Goal: Information Seeking & Learning: Learn about a topic

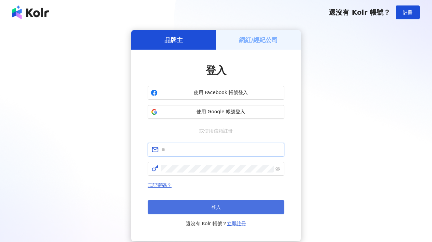
type input "**********"
click at [232, 206] on button "登入" at bounding box center [216, 207] width 137 height 14
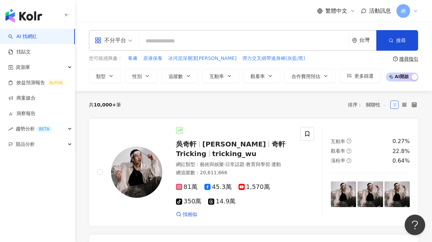
click at [257, 41] on input "search" at bounding box center [244, 41] width 205 height 13
paste input "**********"
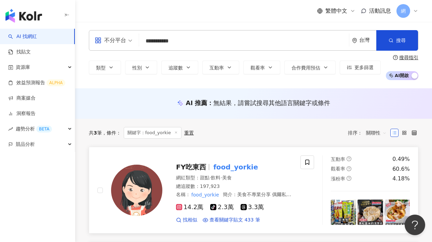
type input "**********"
click at [226, 166] on mark "food_yorkie" at bounding box center [236, 167] width 48 height 11
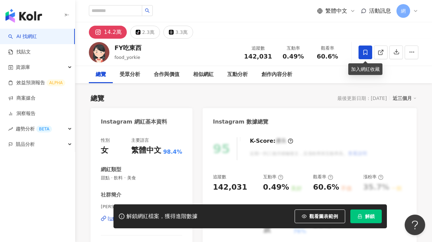
click at [367, 54] on icon at bounding box center [366, 52] width 6 height 6
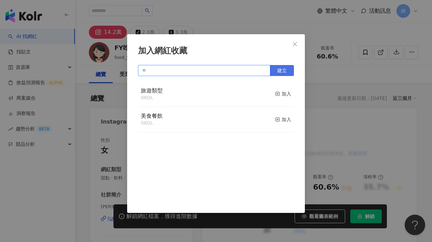
drag, startPoint x: 251, startPoint y: 67, endPoint x: 281, endPoint y: 68, distance: 29.4
click at [255, 67] on input "text" at bounding box center [204, 70] width 132 height 11
type input "*"
click at [286, 70] on span "建立" at bounding box center [282, 70] width 10 height 5
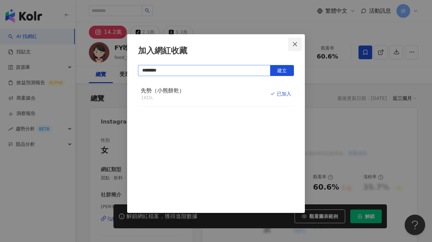
type input "********"
click at [295, 42] on icon "close" at bounding box center [295, 43] width 5 height 5
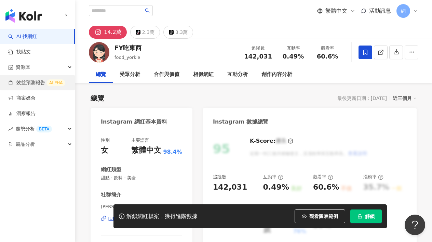
click at [37, 79] on link "效益預測報告 ALPHA" at bounding box center [36, 82] width 57 height 7
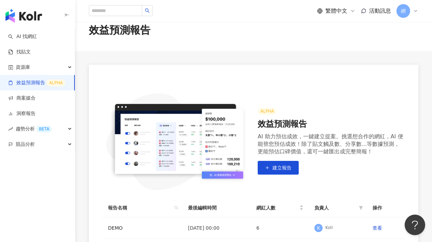
scroll to position [99, 0]
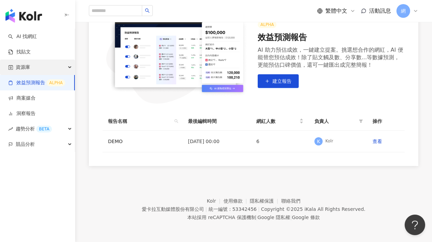
click at [70, 69] on div "資源庫" at bounding box center [37, 67] width 75 height 15
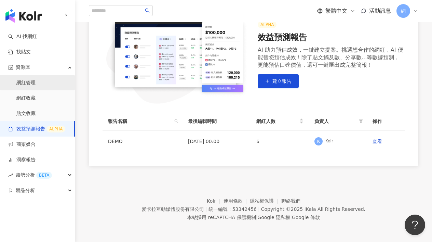
click at [36, 81] on link "網紅管理" at bounding box center [25, 82] width 19 height 7
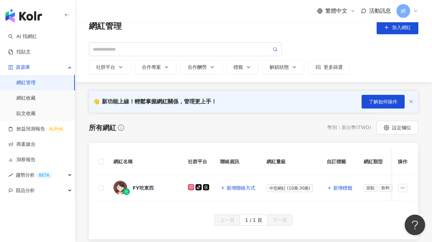
scroll to position [88, 0]
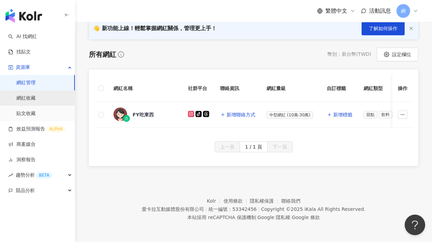
click at [36, 100] on link "網紅收藏" at bounding box center [25, 98] width 19 height 7
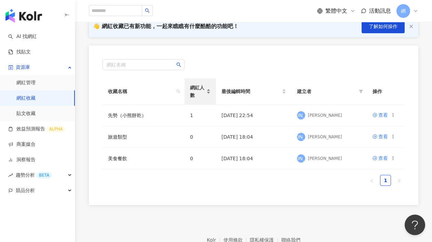
scroll to position [60, 0]
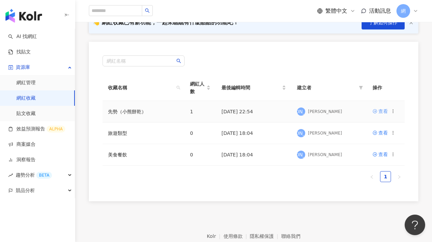
click at [382, 114] on div "查看" at bounding box center [384, 111] width 10 height 8
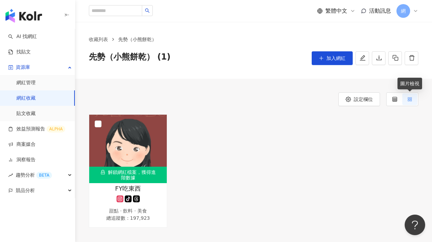
click at [408, 100] on icon at bounding box center [410, 99] width 5 height 5
click at [399, 100] on label at bounding box center [395, 99] width 15 height 12
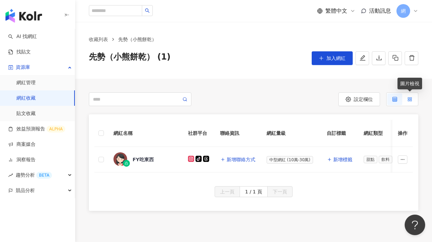
click at [413, 101] on label at bounding box center [410, 99] width 15 height 12
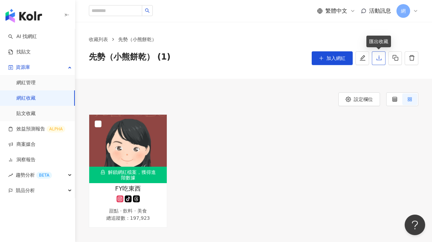
click at [379, 61] on icon "download" at bounding box center [379, 58] width 6 height 6
click at [216, 125] on div "解鎖網紅檔案，獲得進階數據 FY吃東西 tiktok-icon 甜點 · 飲料 · 美食 總追蹤數 ： 197,923" at bounding box center [253, 170] width 335 height 113
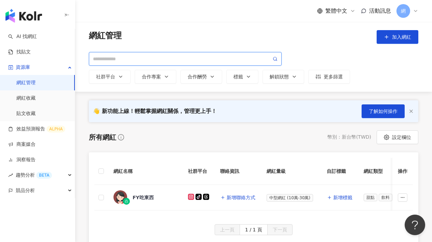
click at [166, 55] on input "search" at bounding box center [182, 59] width 179 height 8
paste input "*********"
type input "*********"
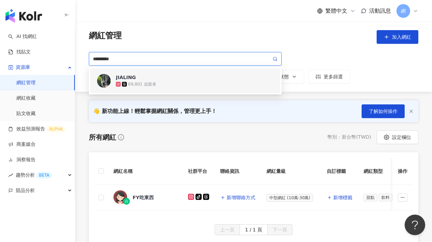
click at [148, 78] on span "JIALING" at bounding box center [138, 77] width 44 height 7
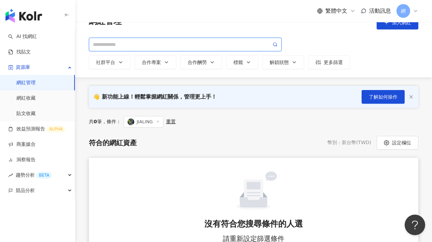
scroll to position [1, 0]
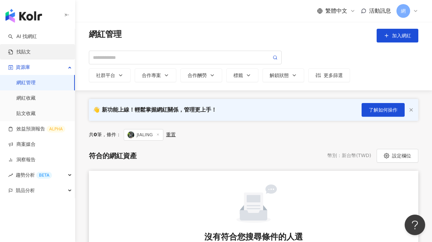
click at [31, 49] on link "找貼文" at bounding box center [19, 52] width 23 height 7
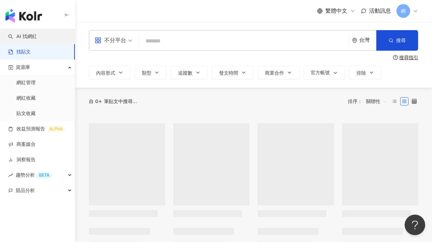
click at [37, 40] on link "AI 找網紅" at bounding box center [22, 36] width 29 height 7
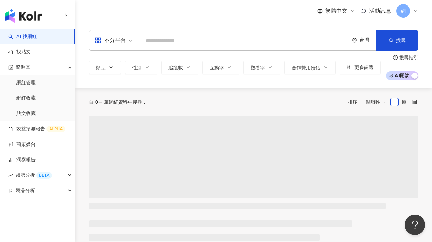
click at [178, 32] on div "不分平台 台灣 搜尋" at bounding box center [254, 40] width 330 height 21
click at [180, 37] on input "search" at bounding box center [244, 41] width 205 height 13
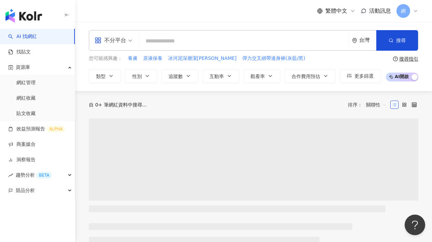
paste input "*********"
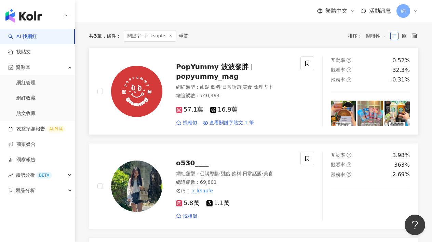
scroll to position [155, 0]
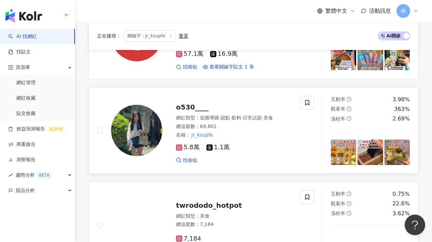
type input "*********"
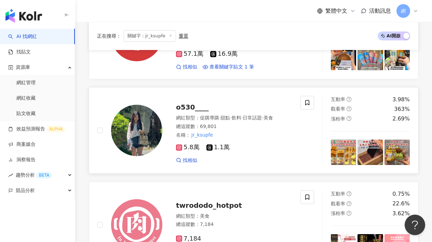
click at [195, 106] on span "o530____" at bounding box center [192, 107] width 33 height 8
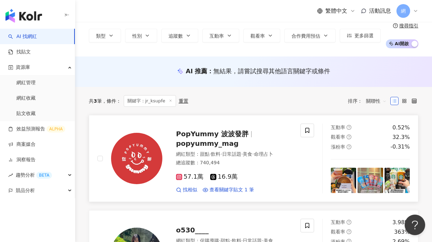
scroll to position [31, 0]
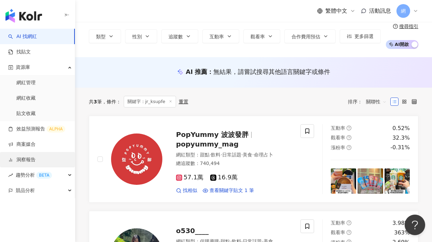
click at [36, 163] on link "洞察報告" at bounding box center [21, 159] width 27 height 7
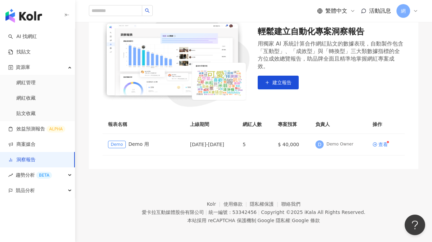
scroll to position [86, 0]
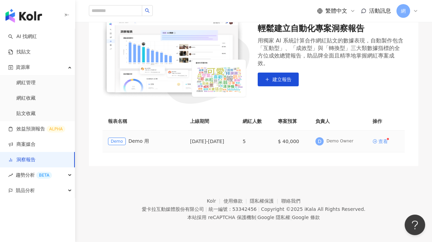
click at [385, 142] on div "查看" at bounding box center [384, 141] width 10 height 5
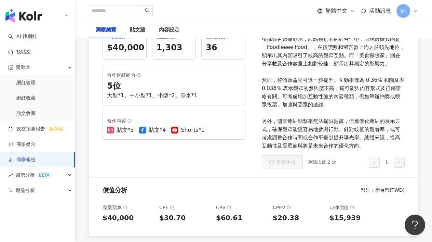
scroll to position [224, 0]
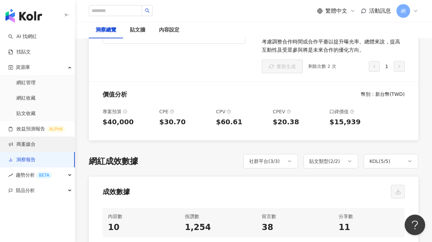
click at [36, 141] on link "商案媒合" at bounding box center [21, 144] width 27 height 7
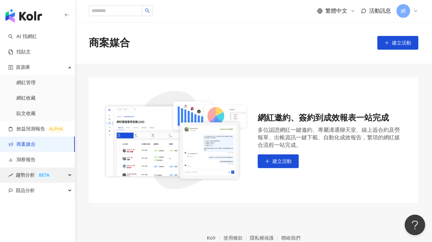
click at [57, 175] on div "趨勢分析 BETA" at bounding box center [37, 174] width 75 height 15
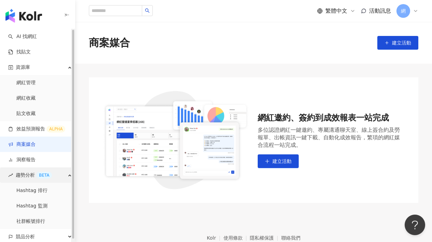
click at [57, 175] on div "趨勢分析 BETA" at bounding box center [37, 174] width 75 height 15
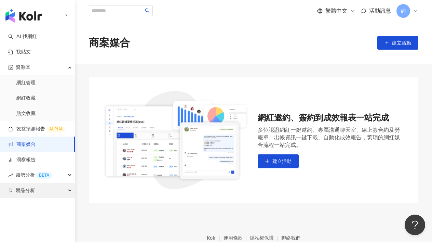
click at [61, 192] on div "競品分析" at bounding box center [37, 190] width 75 height 15
click at [65, 192] on div "競品分析" at bounding box center [37, 190] width 75 height 15
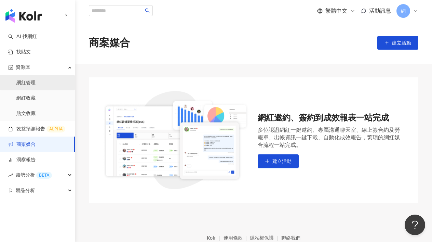
click at [36, 85] on link "網紅管理" at bounding box center [25, 82] width 19 height 7
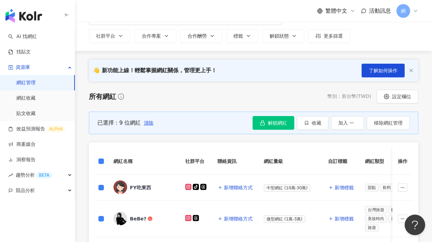
scroll to position [53, 0]
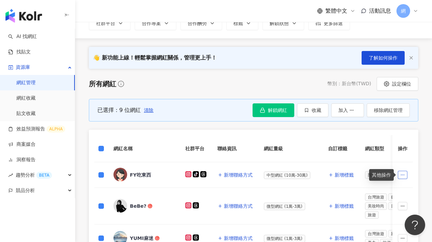
click at [404, 175] on circle "button" at bounding box center [404, 175] width 0 height 0
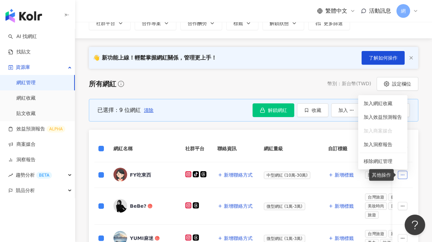
click at [404, 176] on icon "button" at bounding box center [403, 174] width 5 height 5
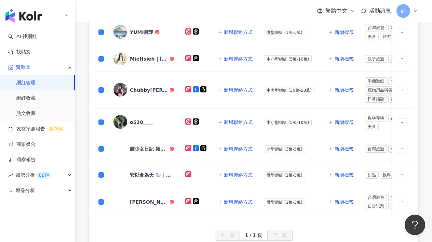
scroll to position [106, 0]
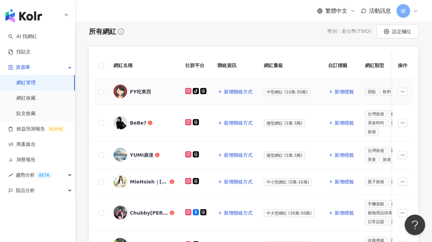
click at [144, 94] on div "FY吃東西" at bounding box center [140, 91] width 21 height 7
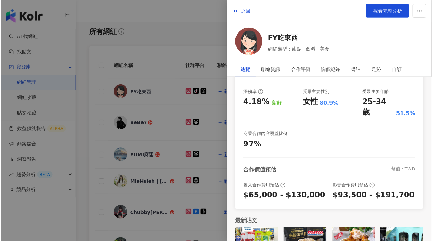
scroll to position [0, 0]
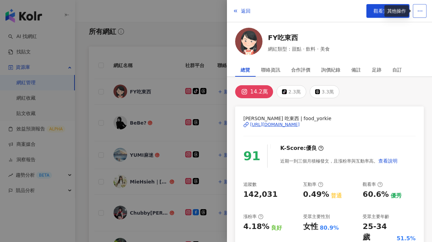
click at [417, 12] on button "button" at bounding box center [420, 11] width 14 height 14
click at [383, 12] on span "觀看完整分析" at bounding box center [388, 10] width 29 height 5
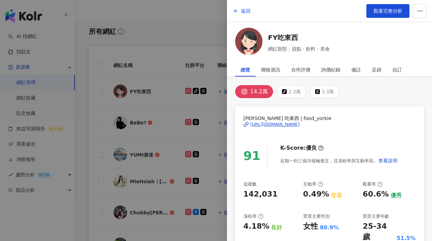
click at [188, 120] on div at bounding box center [216, 120] width 432 height 241
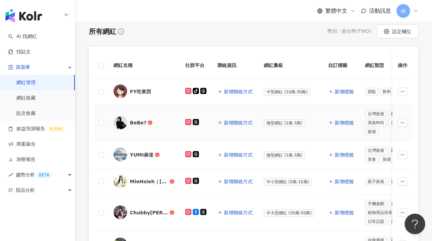
click at [136, 125] on div "BeBe?" at bounding box center [138, 122] width 16 height 7
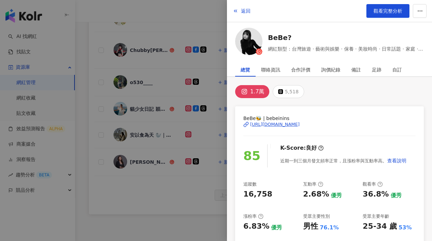
scroll to position [119, 0]
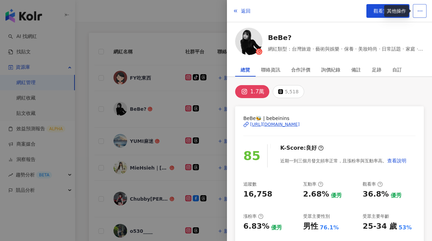
click at [424, 12] on button "button" at bounding box center [420, 11] width 14 height 14
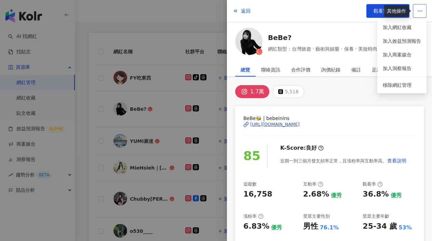
click at [424, 12] on button "button" at bounding box center [420, 11] width 14 height 14
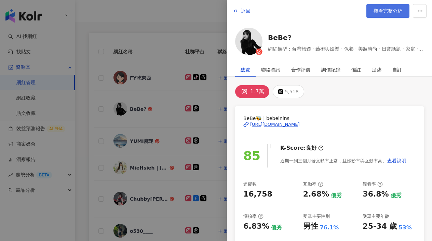
click at [372, 10] on link "觀看完整分析" at bounding box center [388, 11] width 43 height 14
click at [173, 115] on div at bounding box center [216, 120] width 432 height 241
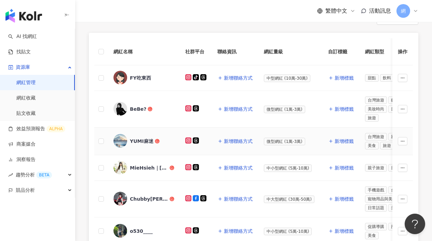
click at [147, 143] on div "YUMI麻迷" at bounding box center [142, 141] width 24 height 7
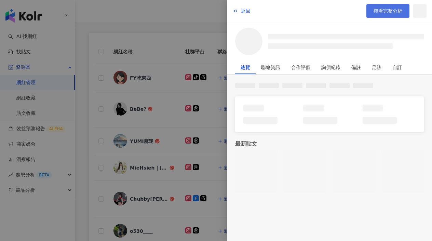
click at [391, 10] on span "觀看完整分析" at bounding box center [388, 10] width 29 height 5
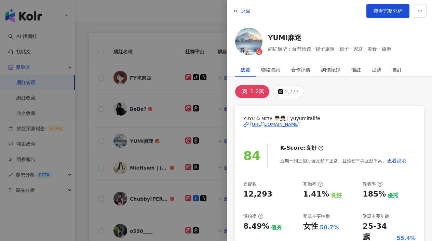
click at [165, 160] on div at bounding box center [216, 120] width 432 height 241
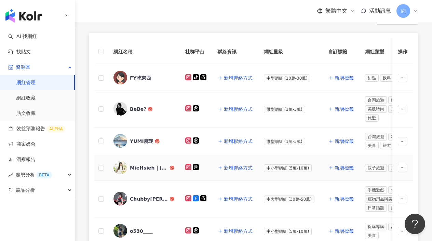
click at [150, 167] on div "MieHsieh｜阿咪" at bounding box center [149, 168] width 38 height 7
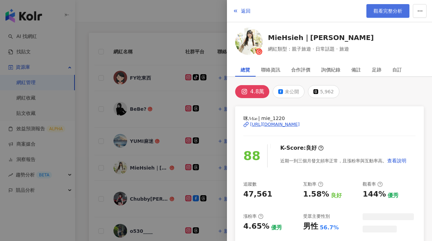
click at [383, 14] on link "觀看完整分析" at bounding box center [388, 11] width 43 height 14
click at [181, 144] on div at bounding box center [216, 120] width 432 height 241
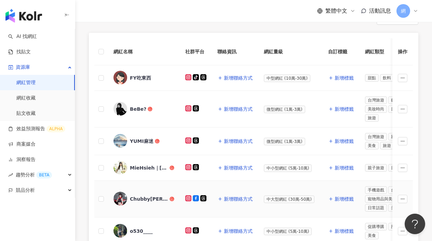
click at [153, 198] on div "Chubby林小雨" at bounding box center [149, 199] width 38 height 7
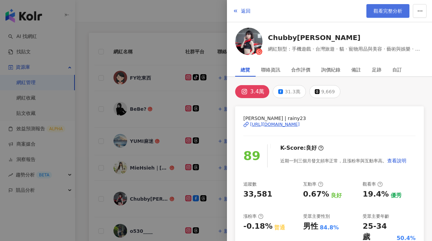
click at [389, 9] on span "觀看完整分析" at bounding box center [388, 10] width 29 height 5
click at [162, 214] on div at bounding box center [216, 120] width 432 height 241
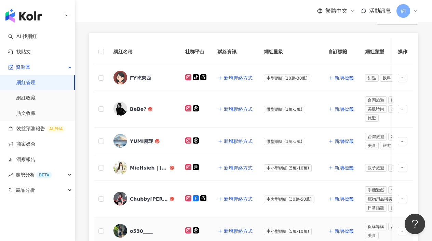
click at [142, 234] on div "o530____" at bounding box center [141, 231] width 23 height 7
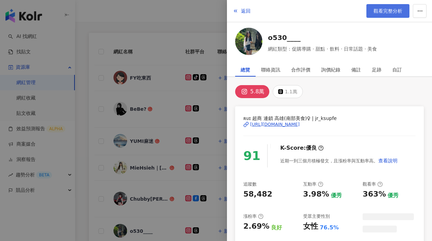
click at [390, 12] on span "觀看完整分析" at bounding box center [388, 10] width 29 height 5
click at [170, 202] on div at bounding box center [216, 120] width 432 height 241
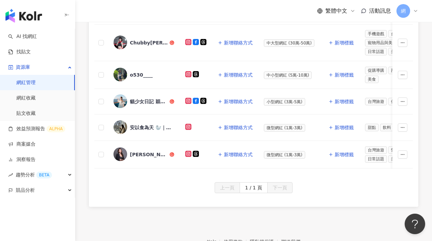
scroll to position [283, 0]
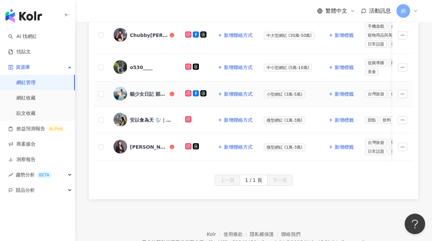
click at [152, 95] on div "貓少女日記 穎誼Kitty" at bounding box center [149, 94] width 38 height 7
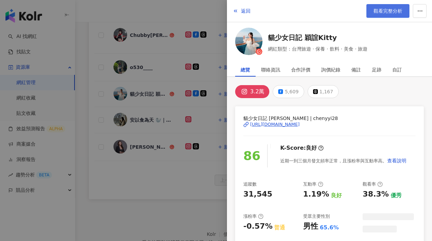
click at [388, 15] on link "觀看完整分析" at bounding box center [388, 11] width 43 height 14
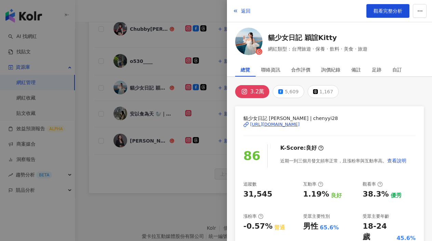
scroll to position [323, 0]
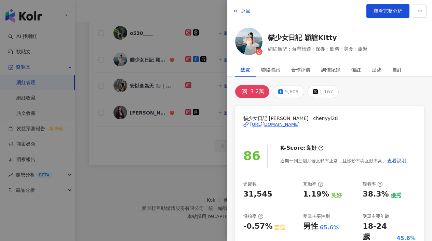
click at [186, 171] on div at bounding box center [216, 120] width 432 height 241
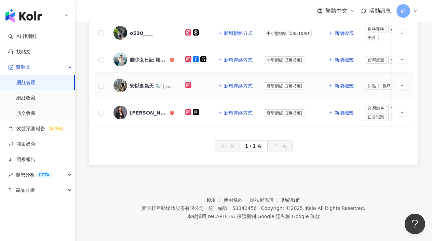
click at [147, 82] on div "安以食為天 🦭｜台中美食·苗栗美食·超商美食｜" at bounding box center [152, 85] width 44 height 7
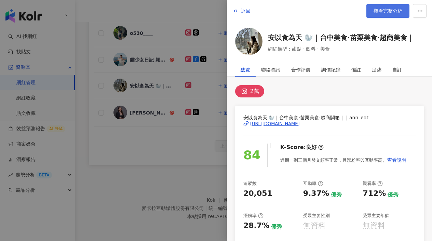
click at [390, 11] on span "觀看完整分析" at bounding box center [388, 10] width 29 height 5
click at [168, 140] on div at bounding box center [216, 120] width 432 height 241
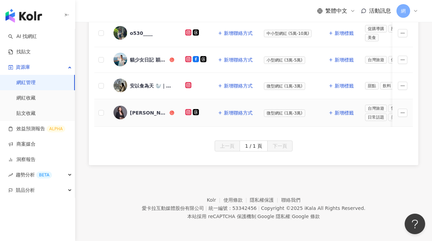
click at [136, 109] on div "Tracy" at bounding box center [149, 112] width 38 height 7
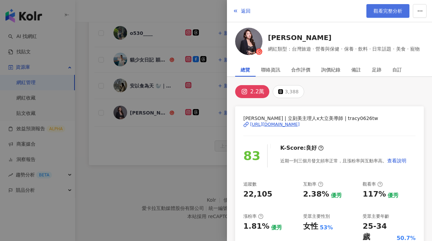
click at [393, 14] on link "觀看完整分析" at bounding box center [388, 11] width 43 height 14
click at [207, 176] on div at bounding box center [216, 120] width 432 height 241
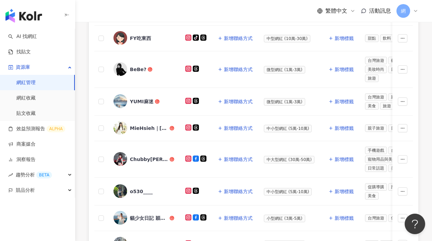
scroll to position [0, 0]
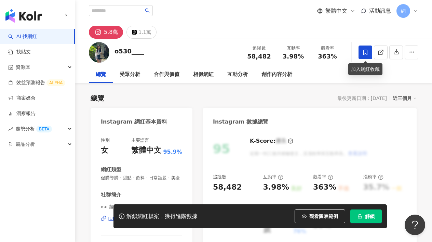
click at [363, 49] on icon at bounding box center [366, 52] width 6 height 6
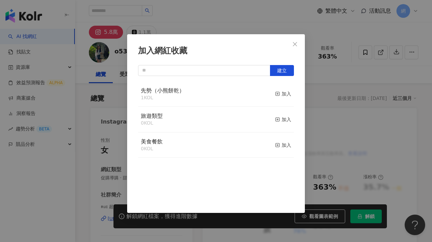
click at [238, 92] on div "先勢（小熊餅乾） 1 KOL 加入" at bounding box center [216, 94] width 156 height 26
click at [276, 95] on div "加入" at bounding box center [283, 94] width 16 height 8
click at [179, 73] on input "text" at bounding box center [204, 70] width 132 height 11
paste input "********"
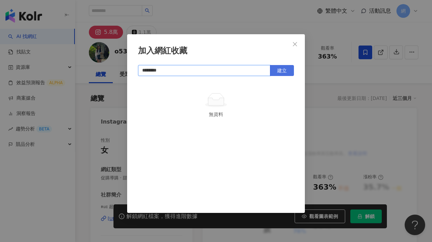
click at [280, 73] on button "建立" at bounding box center [282, 70] width 24 height 11
type input "********"
click at [295, 44] on icon "close" at bounding box center [295, 43] width 5 height 5
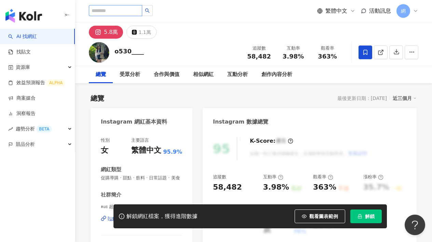
click at [126, 12] on input "search" at bounding box center [115, 10] width 53 height 11
click at [114, 17] on div "繁體中文 活動訊息 網" at bounding box center [254, 11] width 330 height 22
click at [114, 12] on input "search" at bounding box center [115, 10] width 53 height 11
paste input "**********"
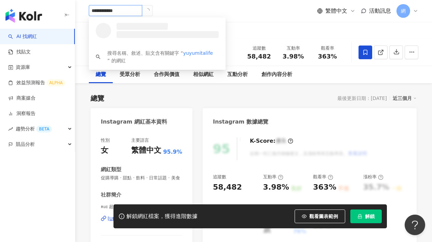
type input "**********"
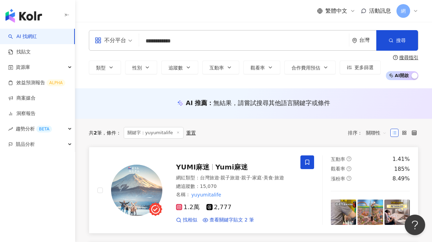
click at [309, 166] on span at bounding box center [308, 162] width 14 height 14
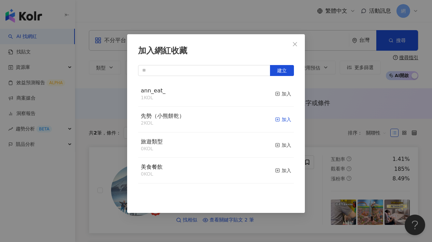
click at [276, 119] on rect "button" at bounding box center [278, 120] width 4 height 4
click at [293, 45] on icon "close" at bounding box center [295, 43] width 5 height 5
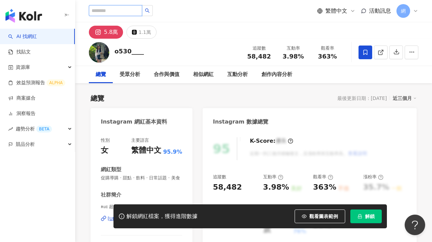
click at [113, 7] on input "search" at bounding box center [115, 10] width 53 height 11
paste input "********"
type input "********"
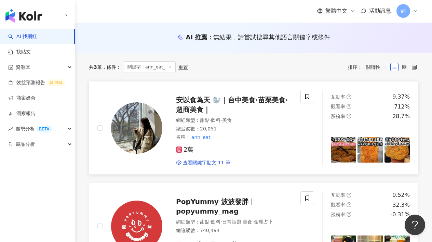
scroll to position [90, 0]
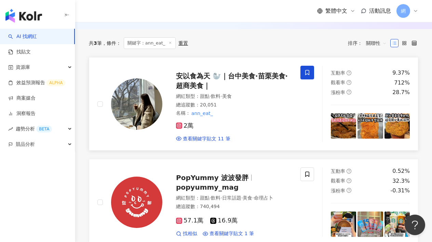
click at [310, 72] on icon at bounding box center [308, 72] width 6 height 6
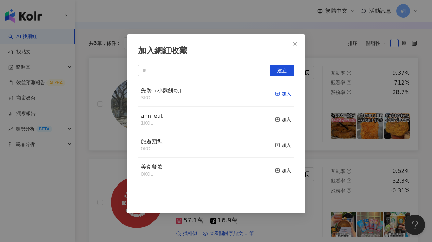
click at [282, 94] on div "加入" at bounding box center [283, 94] width 16 height 8
click at [297, 43] on icon "close" at bounding box center [295, 43] width 5 height 5
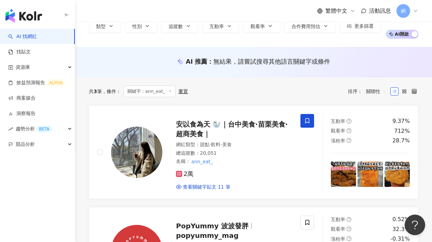
scroll to position [0, 0]
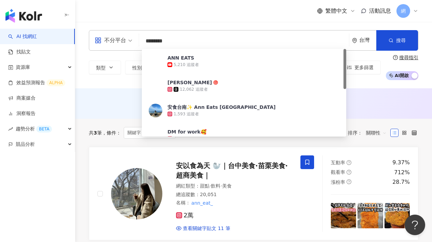
drag, startPoint x: 169, startPoint y: 42, endPoint x: 127, endPoint y: 40, distance: 42.8
click at [127, 40] on div "不分平台 ******** 台灣 搜尋 d03f6ef6-e455-4bca-a077-6d91b85a18da ANN EATS 5,210 追蹤者 安妮 …" at bounding box center [254, 40] width 330 height 21
paste input "search"
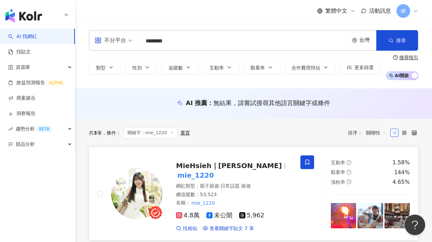
click at [303, 166] on span at bounding box center [308, 162] width 14 height 14
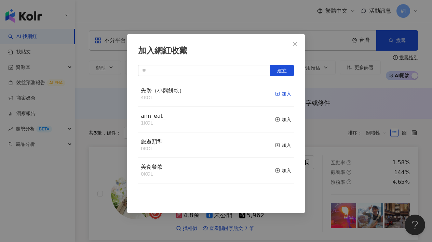
click at [281, 93] on div "加入" at bounding box center [283, 94] width 16 height 8
click at [295, 44] on icon "close" at bounding box center [295, 43] width 5 height 5
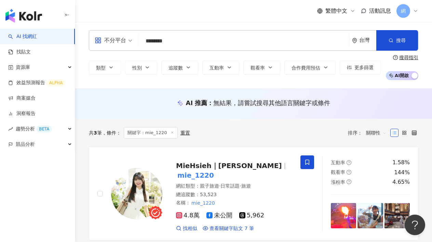
click at [180, 37] on input "********" at bounding box center [244, 41] width 205 height 13
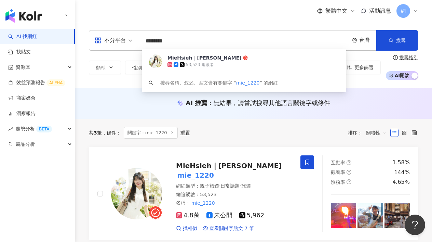
drag, startPoint x: 164, startPoint y: 42, endPoint x: 87, endPoint y: 38, distance: 77.8
click at [106, 39] on div "不分平台 ******** 台灣 搜尋 0ebf5066-cf47-4fad-bb19-e5fb74ec28ab MieHsieh｜阿咪 53,523 追蹤者…" at bounding box center [254, 40] width 330 height 21
paste input "*"
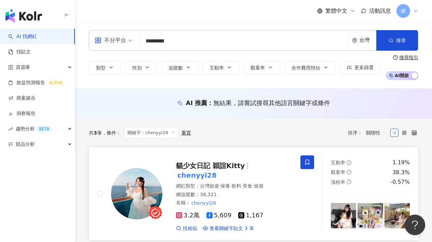
type input "*********"
click at [307, 165] on span at bounding box center [308, 162] width 14 height 14
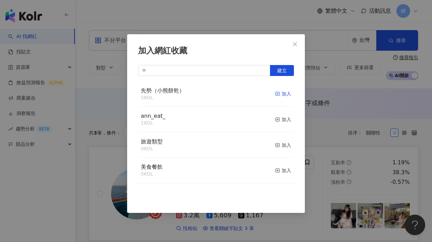
click at [277, 94] on line "button" at bounding box center [278, 94] width 2 height 0
click at [191, 69] on input "text" at bounding box center [204, 70] width 132 height 11
paste input "*********"
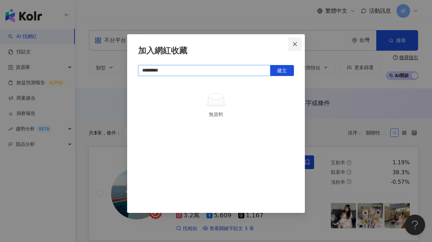
type input "*********"
click at [292, 41] on button "Close" at bounding box center [295, 44] width 14 height 14
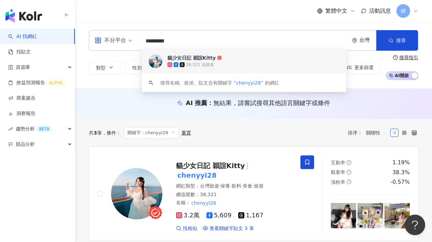
click at [188, 40] on input "*********" at bounding box center [244, 41] width 205 height 13
drag, startPoint x: 188, startPoint y: 42, endPoint x: 105, endPoint y: 34, distance: 83.6
click at [106, 34] on div "不分平台 ********* 台灣 搜尋 59da69fc-ff3e-4b33-acbe-7035d25069ff keyword 貓少女日記 穎誼Kitty…" at bounding box center [254, 40] width 330 height 21
paste input "search"
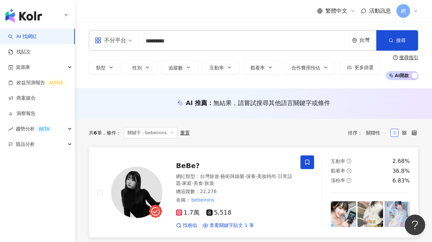
click at [305, 164] on icon at bounding box center [308, 162] width 6 height 6
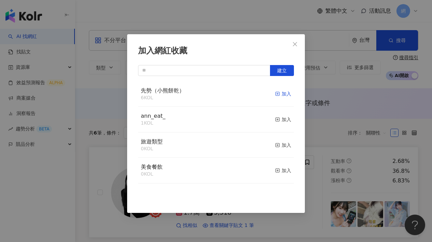
click at [283, 94] on div "加入" at bounding box center [283, 94] width 16 height 8
click at [292, 44] on span "Close" at bounding box center [295, 43] width 14 height 5
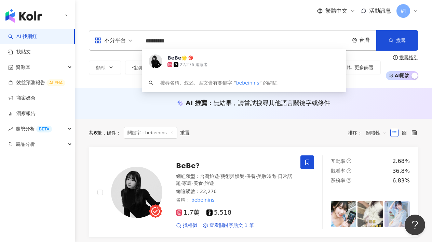
click at [177, 43] on input "*********" at bounding box center [244, 41] width 205 height 13
drag, startPoint x: 176, startPoint y: 43, endPoint x: 88, endPoint y: 29, distance: 89.3
click at [98, 29] on div "不分平台 ********* 台灣 搜尋 d80e4106-41e4-48d9-a682-ba670222f700 BeBe🌟 22,276 追蹤者 搜尋名稱…" at bounding box center [253, 55] width 357 height 66
paste input "**"
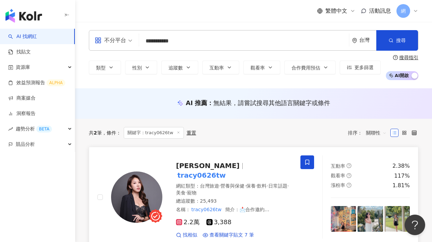
click at [306, 164] on icon at bounding box center [308, 162] width 4 height 5
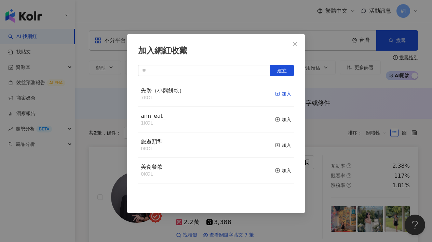
click at [282, 92] on div "加入" at bounding box center [283, 94] width 16 height 8
click at [297, 46] on icon "close" at bounding box center [295, 44] width 4 height 4
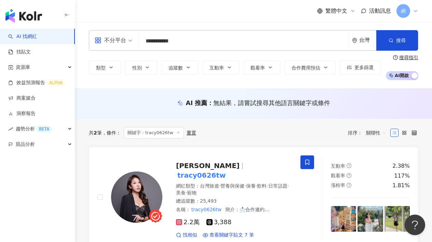
drag, startPoint x: 182, startPoint y: 39, endPoint x: 200, endPoint y: 42, distance: 18.4
click at [184, 39] on input "**********" at bounding box center [244, 41] width 205 height 13
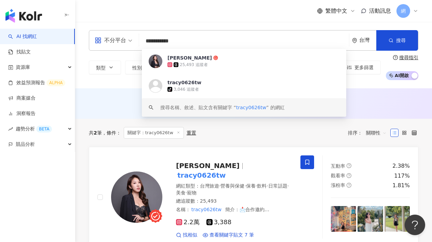
drag, startPoint x: 166, startPoint y: 37, endPoint x: 104, endPoint y: 27, distance: 62.7
click at [106, 27] on div "**********" at bounding box center [253, 55] width 357 height 66
paste input "search"
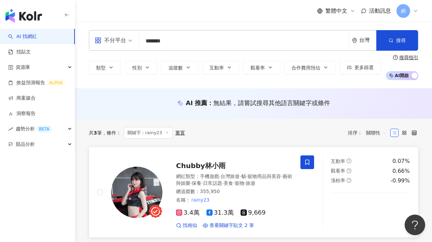
type input "*******"
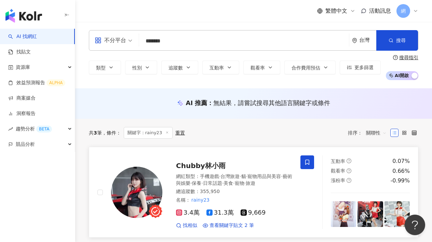
click at [307, 163] on icon at bounding box center [308, 162] width 4 height 5
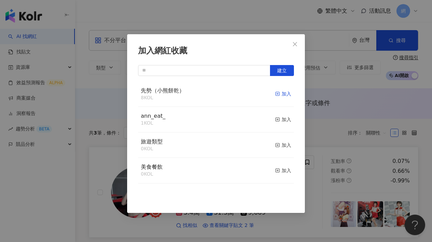
click at [279, 94] on div "加入" at bounding box center [283, 94] width 16 height 8
click at [292, 44] on span "Close" at bounding box center [295, 43] width 14 height 5
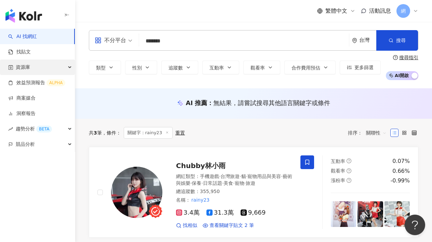
click at [55, 64] on div "資源庫" at bounding box center [37, 67] width 75 height 15
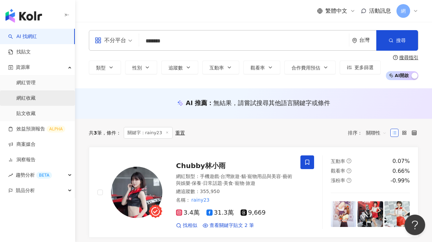
click at [36, 97] on link "網紅收藏" at bounding box center [25, 98] width 19 height 7
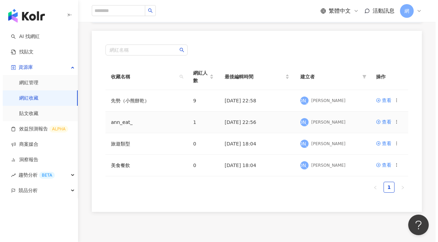
scroll to position [73, 0]
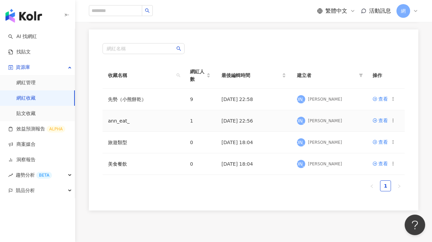
click at [393, 120] on icon at bounding box center [393, 120] width 5 height 5
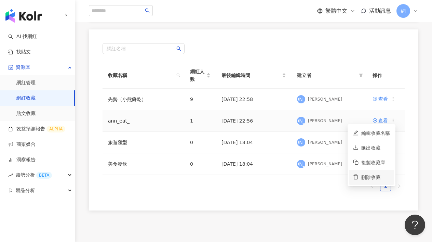
click at [374, 176] on div "刪除收藏" at bounding box center [376, 177] width 29 height 8
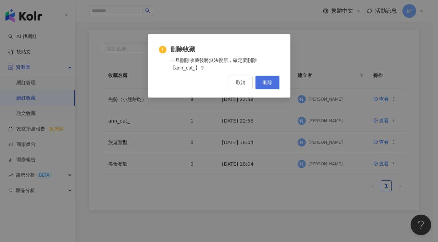
drag, startPoint x: 275, startPoint y: 84, endPoint x: 278, endPoint y: 86, distance: 3.7
click at [275, 84] on button "刪除" at bounding box center [267, 83] width 24 height 14
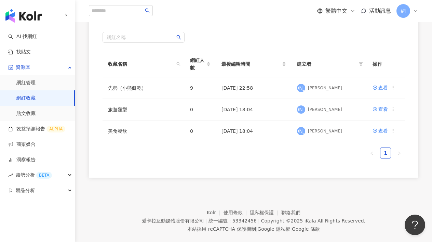
scroll to position [95, 0]
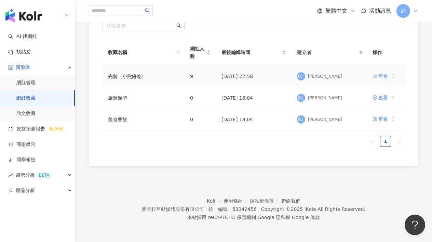
click at [383, 78] on div "查看" at bounding box center [384, 76] width 10 height 8
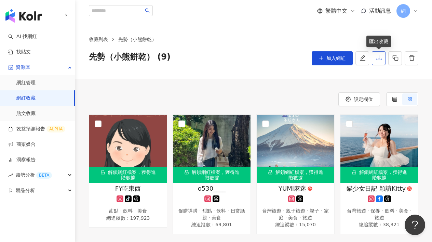
click at [382, 60] on icon "download" at bounding box center [379, 58] width 6 height 6
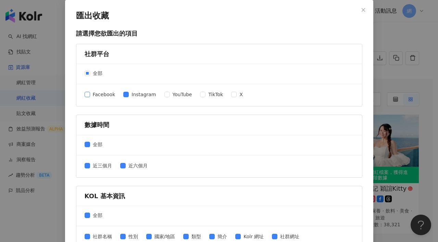
click at [90, 96] on span "Facebook" at bounding box center [104, 95] width 28 height 8
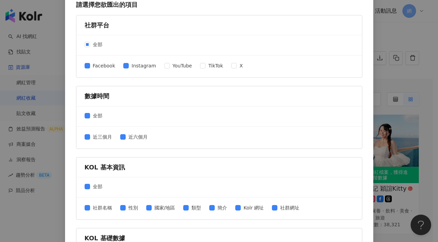
scroll to position [68, 0]
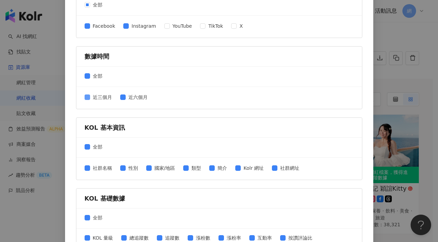
click at [100, 96] on span "近三個月" at bounding box center [102, 97] width 25 height 8
click at [137, 98] on span "近六個月" at bounding box center [138, 97] width 25 height 8
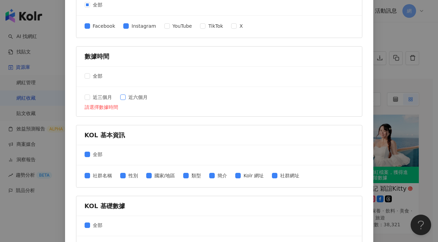
click at [135, 99] on span "近六個月" at bounding box center [138, 97] width 25 height 8
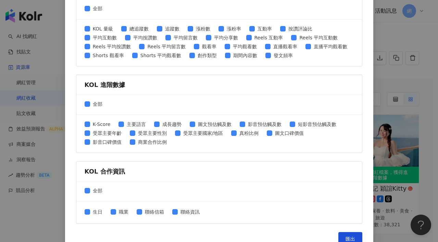
scroll to position [289, 0]
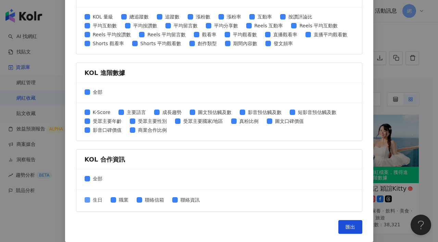
click at [96, 198] on span "生日" at bounding box center [97, 200] width 15 height 8
drag, startPoint x: 143, startPoint y: 201, endPoint x: 160, endPoint y: 199, distance: 16.5
click at [144, 200] on span "聯絡信箱" at bounding box center [154, 200] width 25 height 8
click at [178, 200] on span "聯絡資訊" at bounding box center [190, 200] width 25 height 8
click at [345, 224] on span "匯出" at bounding box center [350, 226] width 10 height 5
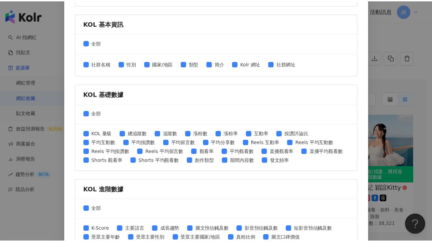
scroll to position [0, 0]
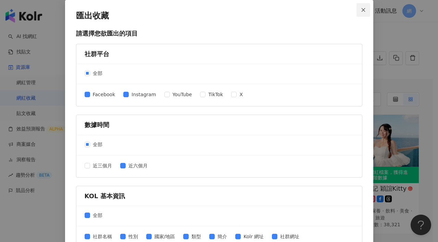
click at [358, 9] on span "Close" at bounding box center [363, 10] width 14 height 5
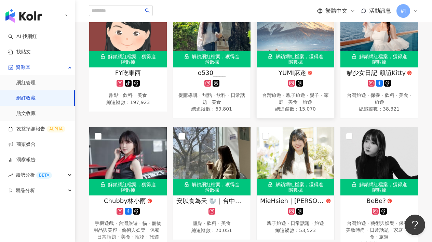
scroll to position [118, 0]
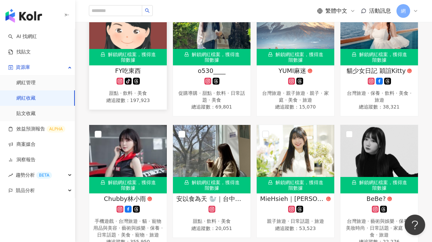
click at [138, 96] on div "甜點 · 飲料 · 美食" at bounding box center [128, 93] width 71 height 7
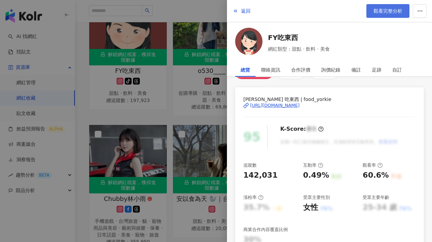
scroll to position [19, 0]
click at [424, 14] on button "button" at bounding box center [420, 11] width 14 height 14
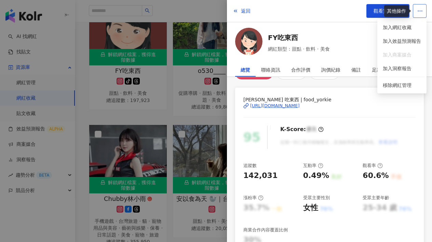
click at [422, 16] on button "button" at bounding box center [420, 11] width 14 height 14
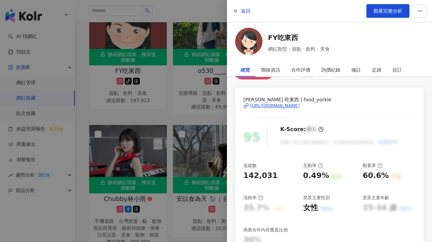
click at [78, 105] on div at bounding box center [216, 121] width 432 height 242
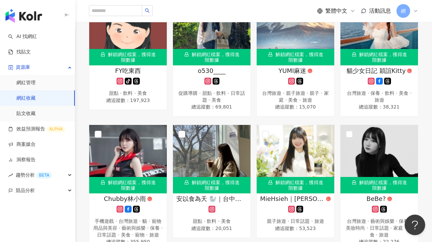
click at [36, 98] on link "網紅收藏" at bounding box center [25, 98] width 19 height 7
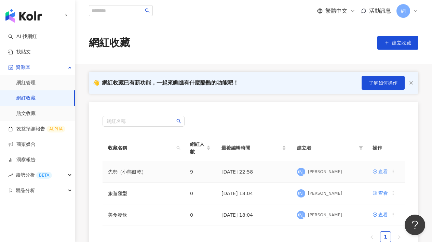
click at [387, 169] on div "查看" at bounding box center [384, 172] width 10 height 8
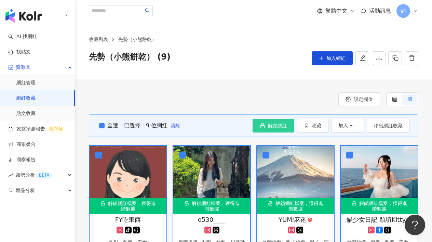
click at [282, 125] on span "解鎖網紅" at bounding box center [277, 125] width 19 height 5
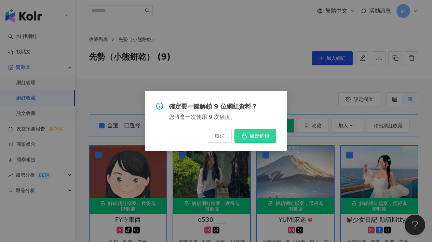
click at [259, 139] on button "確定解鎖" at bounding box center [256, 136] width 42 height 14
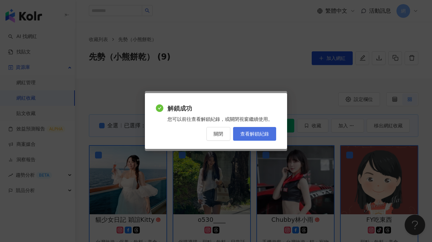
click at [261, 134] on span "查看解鎖紀錄" at bounding box center [255, 133] width 29 height 5
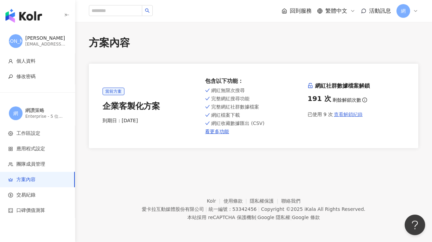
click at [357, 116] on span "查看解鎖紀錄" at bounding box center [348, 114] width 29 height 5
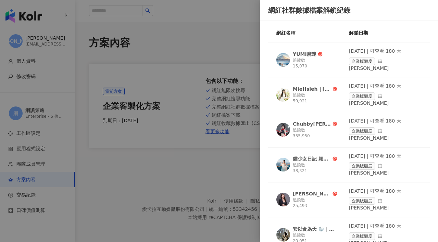
click at [229, 183] on div at bounding box center [219, 121] width 438 height 242
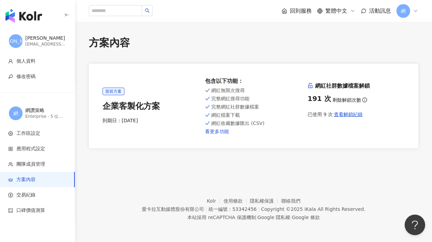
click at [224, 129] on link "看更多功能" at bounding box center [253, 131] width 97 height 5
click at [47, 152] on span "應用程式設定" at bounding box center [38, 148] width 61 height 7
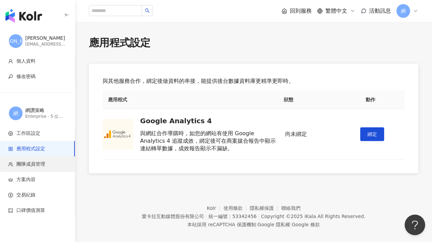
click at [44, 159] on li "團隊成員管理" at bounding box center [37, 163] width 75 height 15
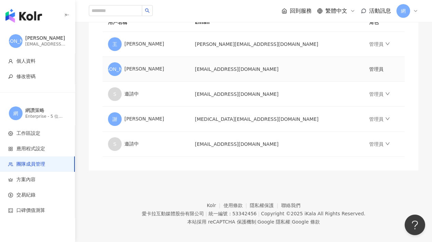
scroll to position [132, 0]
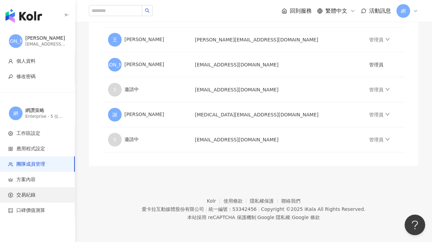
click at [32, 192] on span "交易紀錄" at bounding box center [25, 195] width 19 height 7
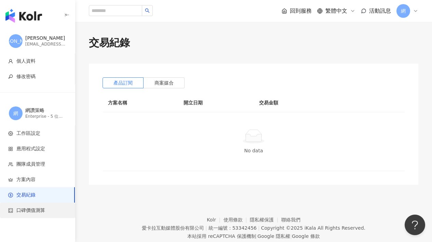
click at [29, 211] on span "口碑價值測算" at bounding box center [30, 210] width 29 height 7
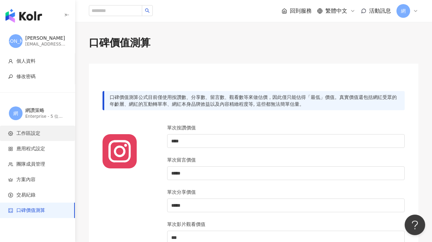
click at [41, 140] on li "工作區設定" at bounding box center [37, 133] width 75 height 15
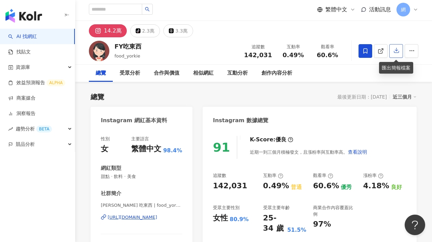
click at [398, 55] on button "button" at bounding box center [397, 51] width 14 height 14
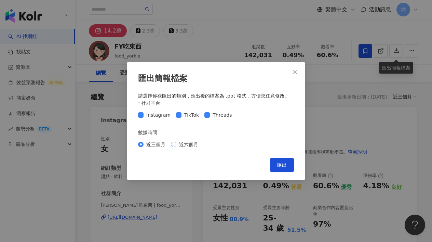
click at [185, 143] on span "近六個月" at bounding box center [189, 145] width 25 height 8
click at [191, 113] on span "TikTok" at bounding box center [192, 115] width 20 height 8
click at [211, 114] on span "Threads" at bounding box center [222, 115] width 25 height 8
click at [193, 113] on span "TikTok" at bounding box center [192, 115] width 20 height 8
click at [225, 113] on span "Threads" at bounding box center [222, 115] width 25 height 8
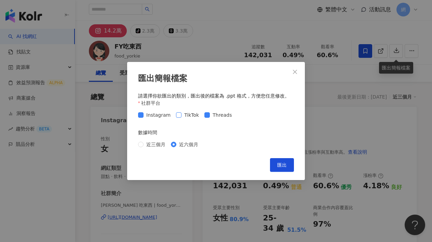
click at [191, 117] on span "TikTok" at bounding box center [192, 115] width 20 height 8
click at [276, 166] on button "匯出" at bounding box center [282, 165] width 24 height 14
click at [192, 53] on div "匯出簡報檔案 請選擇你欲匯出的類別，匯出後的檔案為 .ppt 格式，方便您任意修改。 社群平台 Instagram TikTok Threads 數據時間 近…" at bounding box center [216, 121] width 432 height 242
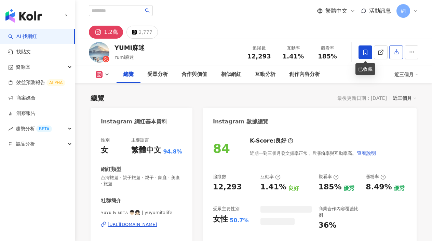
click at [395, 53] on icon "button" at bounding box center [397, 52] width 5 height 5
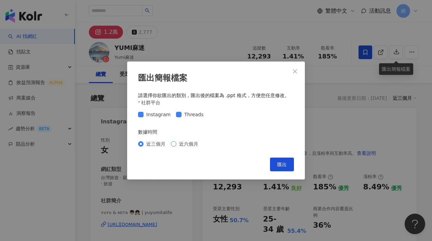
drag, startPoint x: 195, startPoint y: 145, endPoint x: 200, endPoint y: 145, distance: 4.8
click at [195, 145] on span "近六個月" at bounding box center [189, 144] width 25 height 8
click at [282, 165] on span "匯出" at bounding box center [282, 164] width 10 height 5
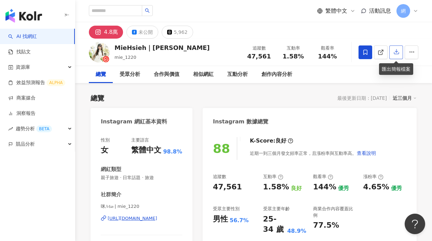
click at [396, 51] on icon "button" at bounding box center [397, 52] width 6 height 6
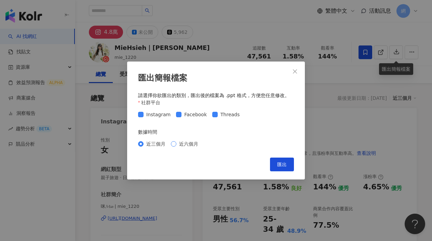
click at [183, 142] on span "近六個月" at bounding box center [189, 144] width 25 height 8
click at [286, 164] on span "匯出" at bounding box center [282, 164] width 10 height 5
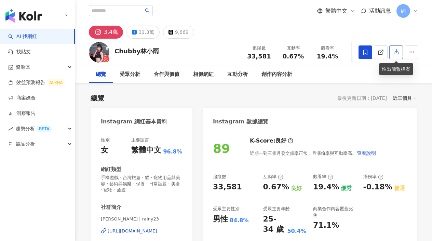
click at [399, 52] on icon "button" at bounding box center [397, 52] width 6 height 6
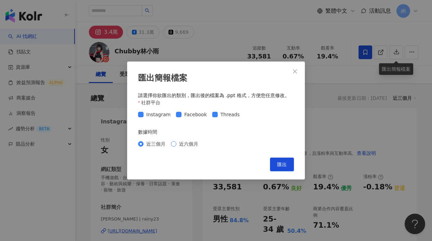
click at [198, 146] on span "近六個月" at bounding box center [189, 144] width 25 height 8
click at [295, 168] on div "匯出簡報檔案 請選擇你欲匯出的類別，匯出後的檔案為 .ppt 格式，方便您任意修改。 社群平台 Instagram Facebook Threads 數據時間…" at bounding box center [216, 121] width 178 height 118
drag, startPoint x: 288, startPoint y: 166, endPoint x: 292, endPoint y: 160, distance: 7.5
click at [288, 166] on button "匯出" at bounding box center [282, 165] width 24 height 14
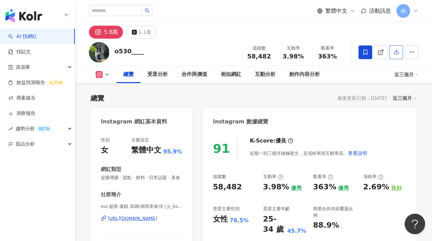
click at [396, 53] on icon "button" at bounding box center [397, 52] width 6 height 6
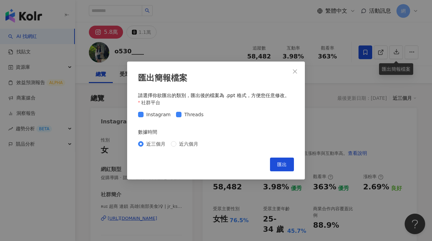
drag, startPoint x: 193, startPoint y: 144, endPoint x: 215, endPoint y: 151, distance: 23.4
click at [193, 144] on span "近六個月" at bounding box center [189, 144] width 25 height 8
click at [285, 166] on span "匯出" at bounding box center [282, 164] width 10 height 5
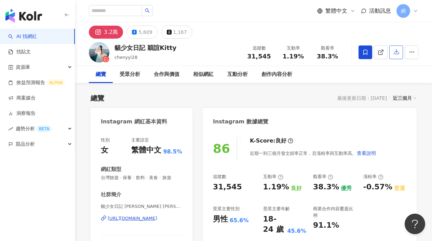
click at [398, 53] on icon "button" at bounding box center [397, 52] width 6 height 6
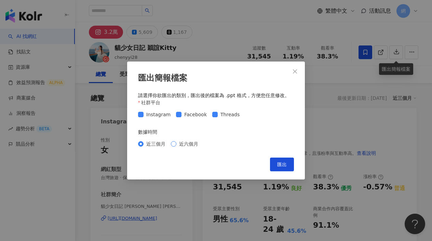
click at [197, 145] on span "近六個月" at bounding box center [189, 144] width 25 height 8
click at [289, 167] on button "匯出" at bounding box center [282, 165] width 24 height 14
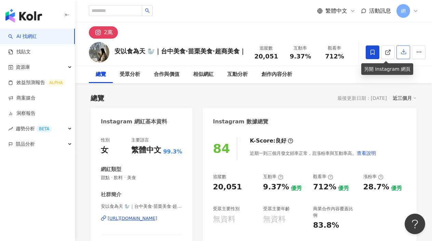
click at [401, 53] on icon "button" at bounding box center [404, 52] width 6 height 6
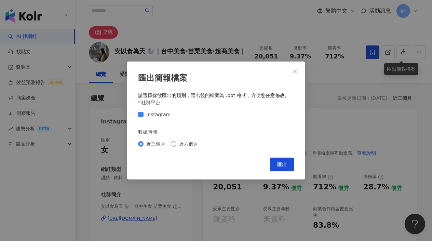
click at [199, 145] on span "近六個月" at bounding box center [189, 144] width 25 height 8
click at [281, 165] on span "匯出" at bounding box center [282, 164] width 10 height 5
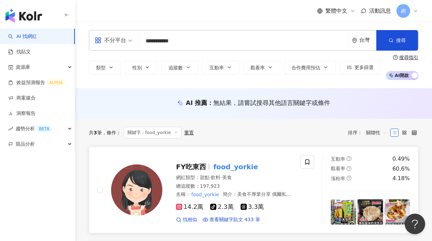
click at [225, 168] on mark "food_yorkie" at bounding box center [236, 167] width 48 height 11
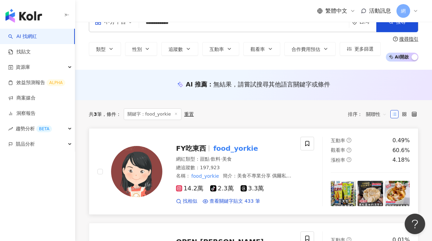
scroll to position [44, 0]
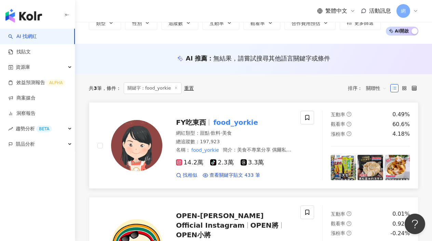
click at [220, 127] on mark "food_yorkie" at bounding box center [236, 122] width 48 height 11
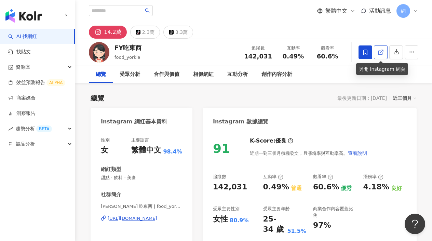
click at [380, 49] on icon at bounding box center [381, 52] width 6 height 6
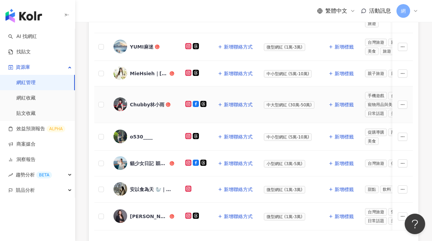
scroll to position [215, 0]
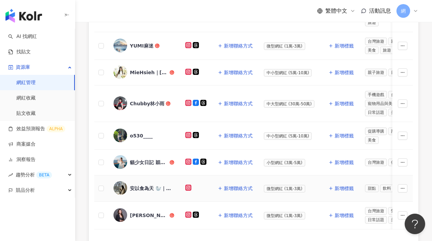
click at [189, 187] on icon at bounding box center [188, 187] width 1 height 1
click at [189, 137] on icon at bounding box center [188, 134] width 3 height 3
